Goal: Navigation & Orientation: Find specific page/section

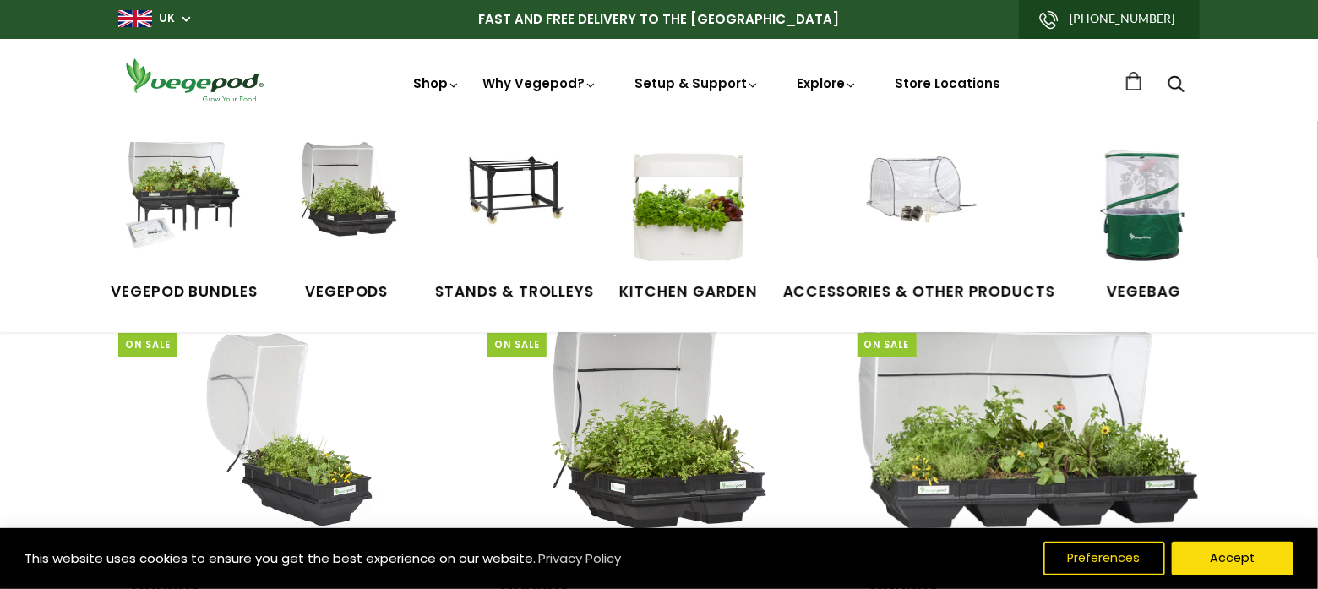
click at [433, 83] on link "Shop" at bounding box center [436, 106] width 47 height 65
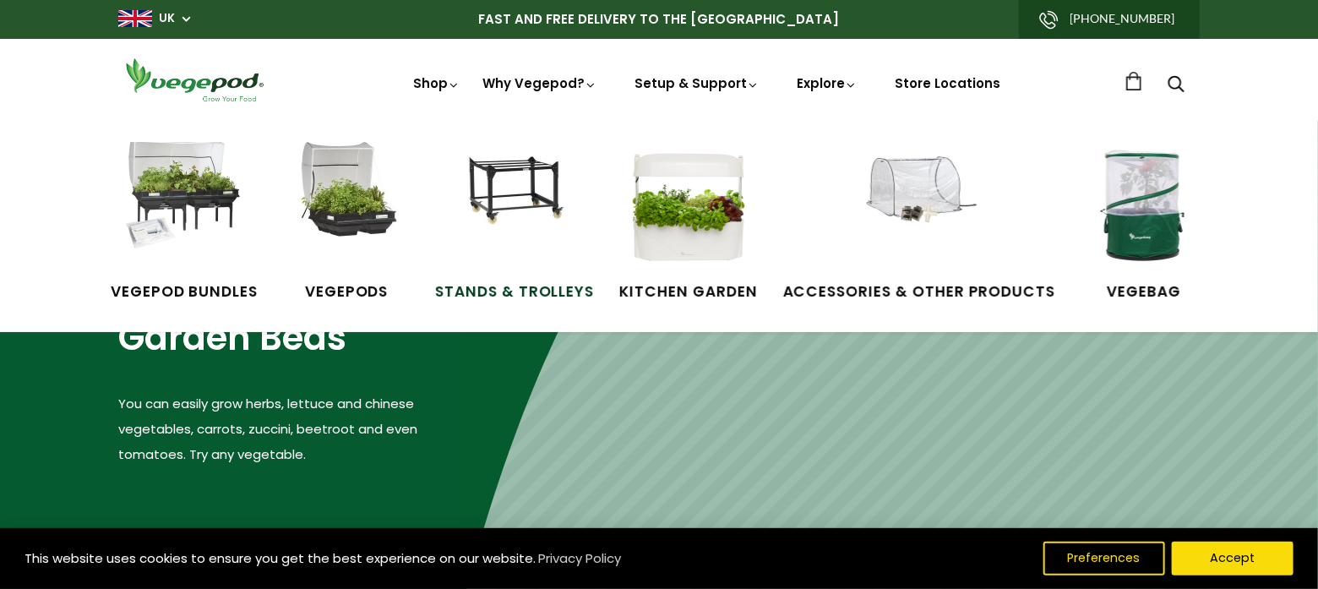
click at [533, 208] on img at bounding box center [514, 205] width 127 height 127
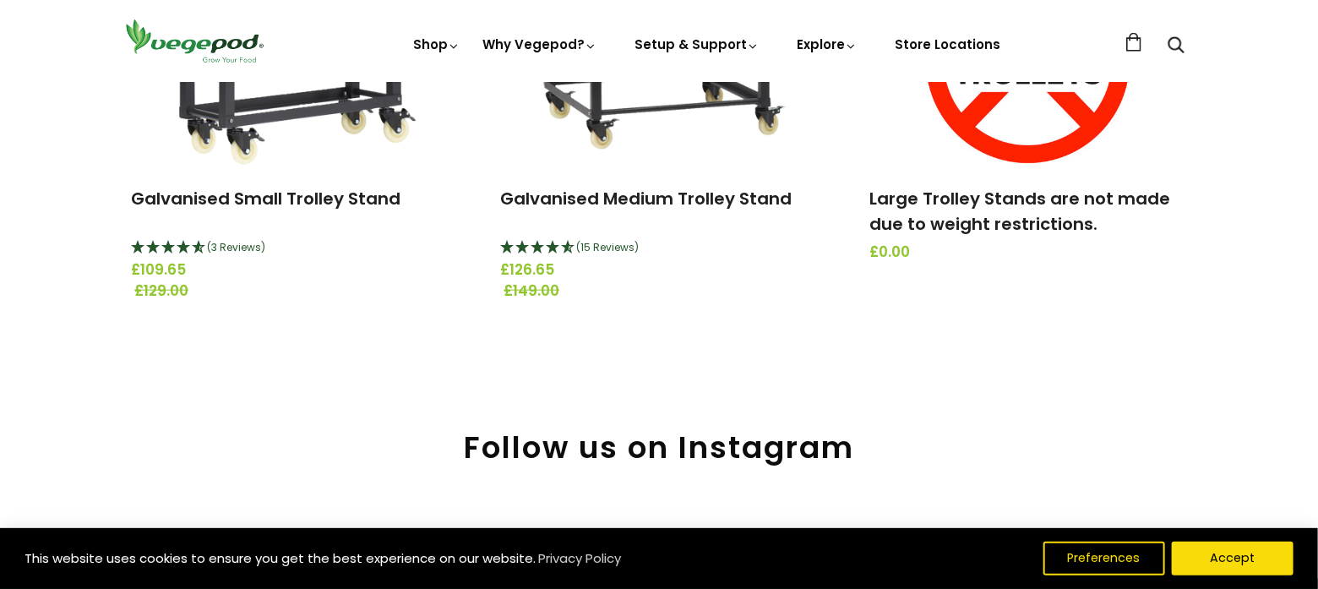
scroll to position [788, 0]
